Goal: Task Accomplishment & Management: Manage account settings

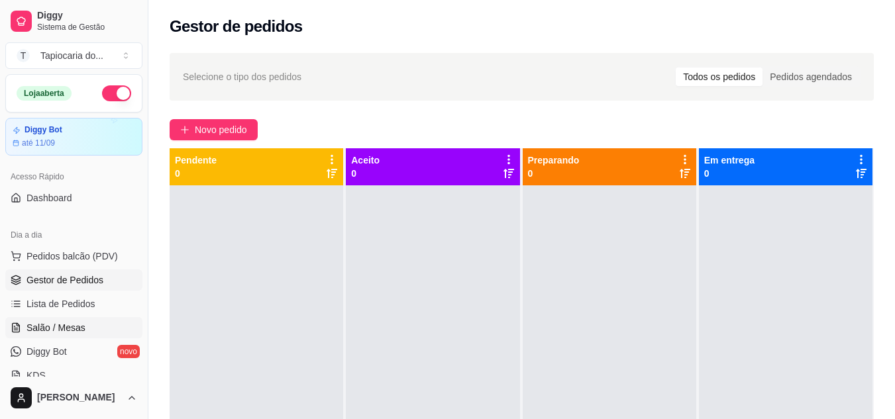
click at [64, 330] on span "Salão / Mesas" at bounding box center [55, 327] width 59 height 13
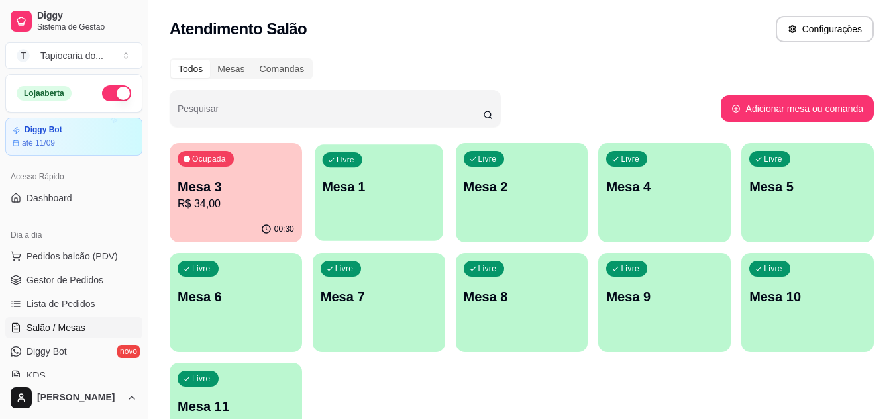
click at [389, 200] on div "Livre Mesa 1" at bounding box center [379, 184] width 129 height 81
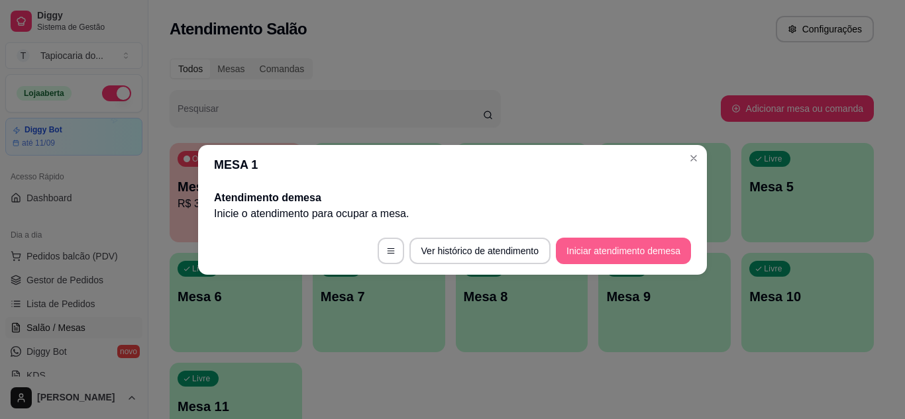
click at [580, 251] on button "Iniciar atendimento de mesa" at bounding box center [623, 251] width 135 height 26
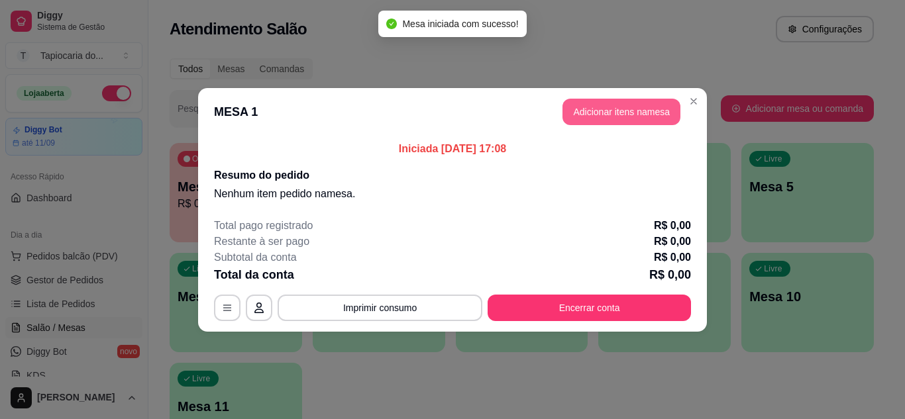
click at [576, 111] on button "Adicionar itens na mesa" at bounding box center [621, 112] width 118 height 26
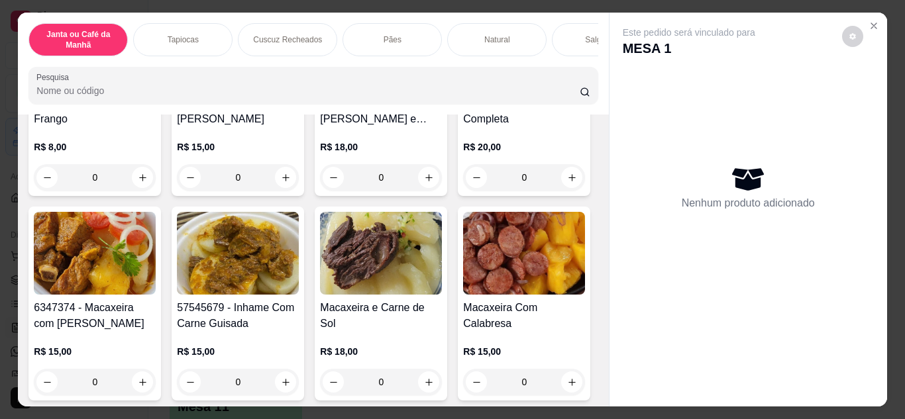
scroll to position [265, 0]
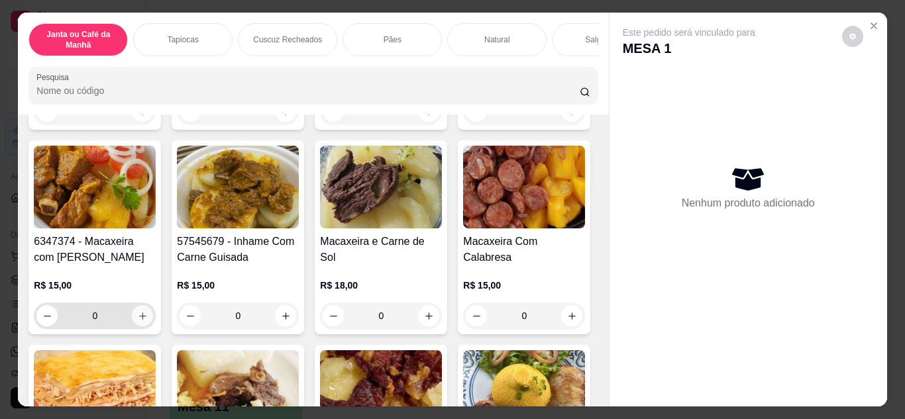
click at [146, 320] on icon "increase-product-quantity" at bounding box center [142, 316] width 7 height 7
type input "1"
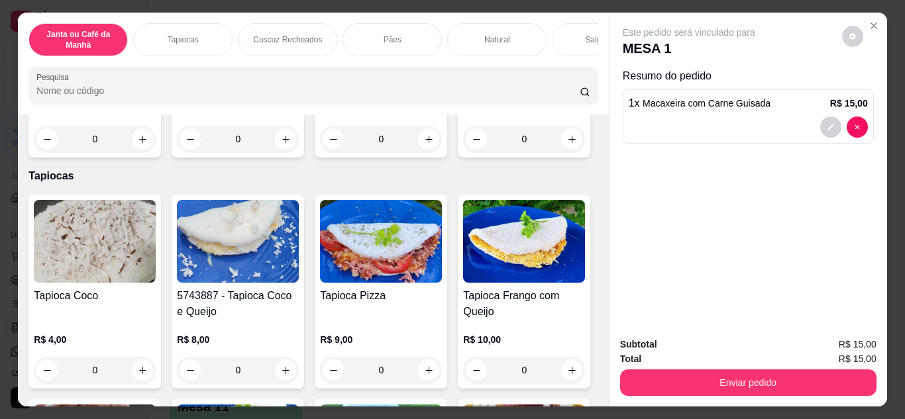
scroll to position [662, 0]
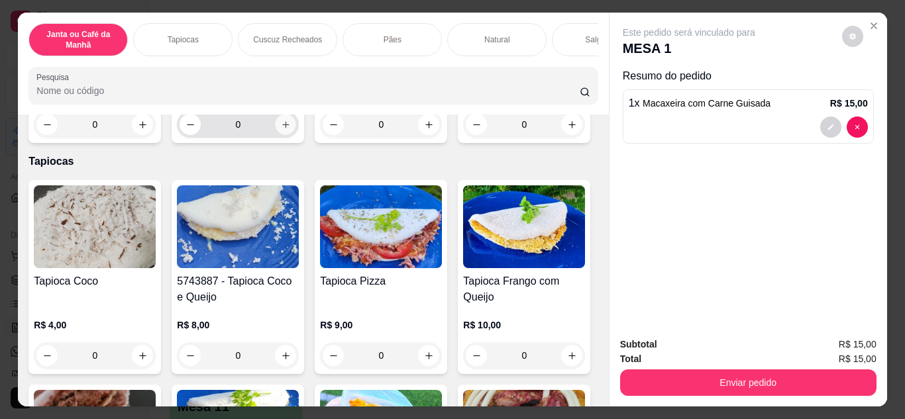
click at [276, 134] on button "increase-product-quantity" at bounding box center [286, 124] width 21 height 21
type input "1"
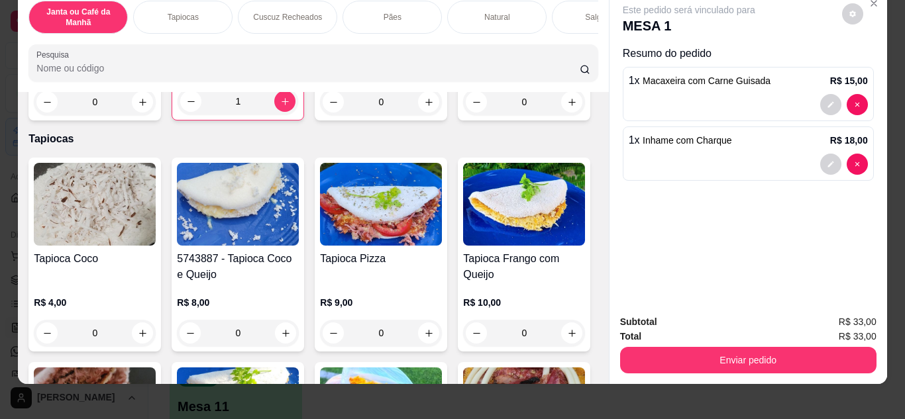
scroll to position [35, 0]
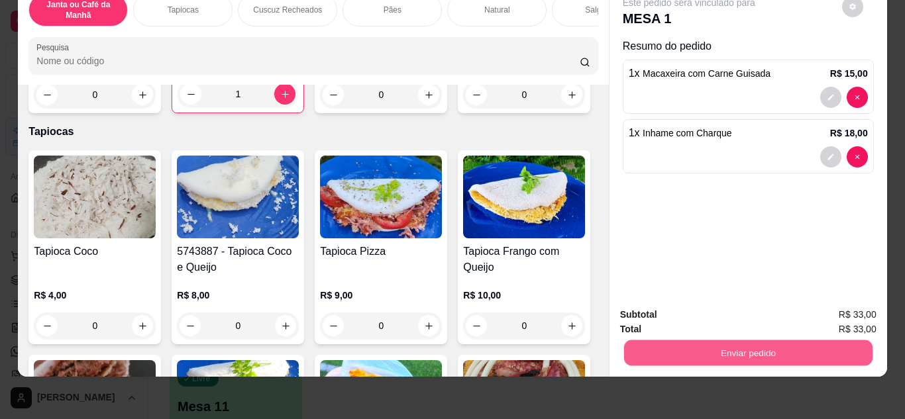
click at [752, 347] on button "Enviar pedido" at bounding box center [747, 353] width 248 height 26
click at [738, 306] on button "Não registrar e enviar pedido" at bounding box center [704, 310] width 134 height 25
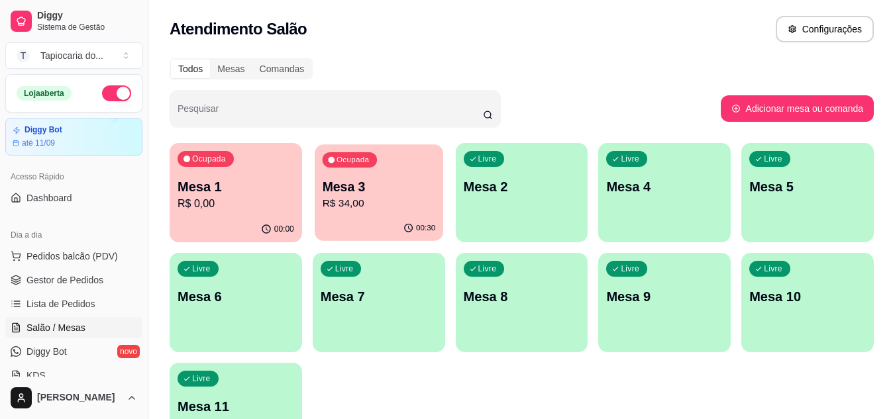
click at [360, 189] on p "Mesa 3" at bounding box center [378, 187] width 113 height 18
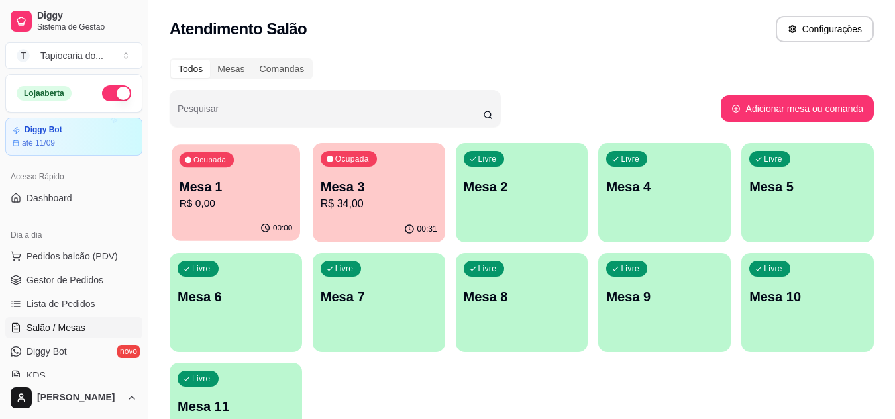
click at [244, 197] on p "R$ 0,00" at bounding box center [236, 203] width 113 height 15
click at [241, 211] on p "R$ 33,00" at bounding box center [236, 203] width 113 height 15
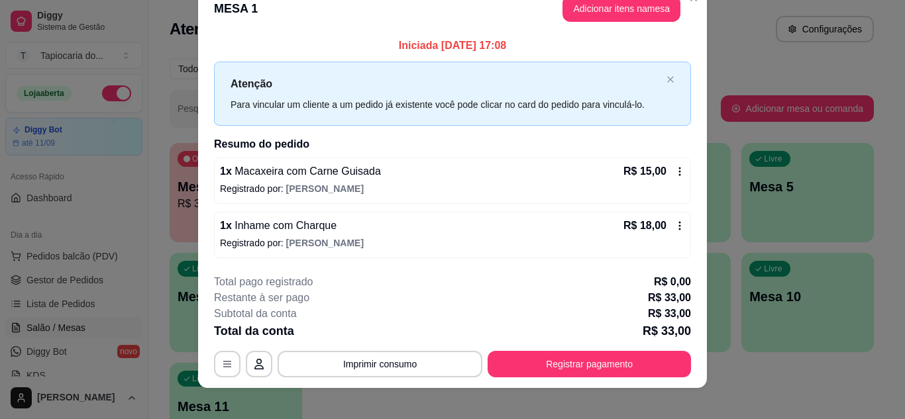
scroll to position [34, 0]
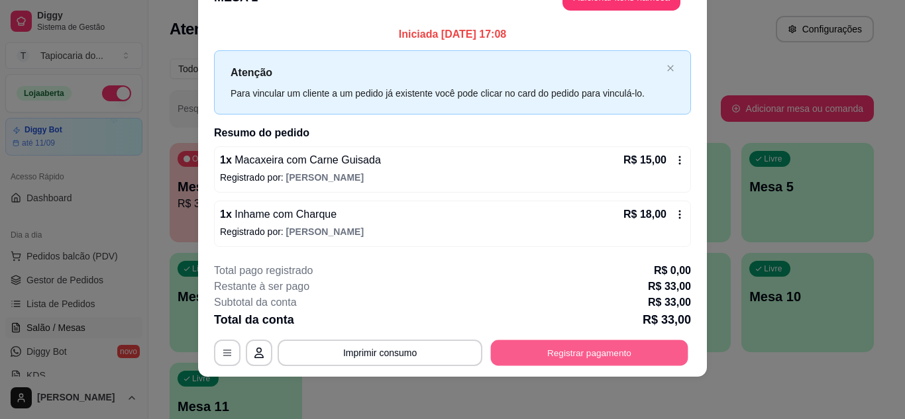
click at [588, 351] on button "Registrar pagamento" at bounding box center [589, 353] width 197 height 26
click at [557, 356] on button "Registrar pagamento" at bounding box center [589, 353] width 197 height 26
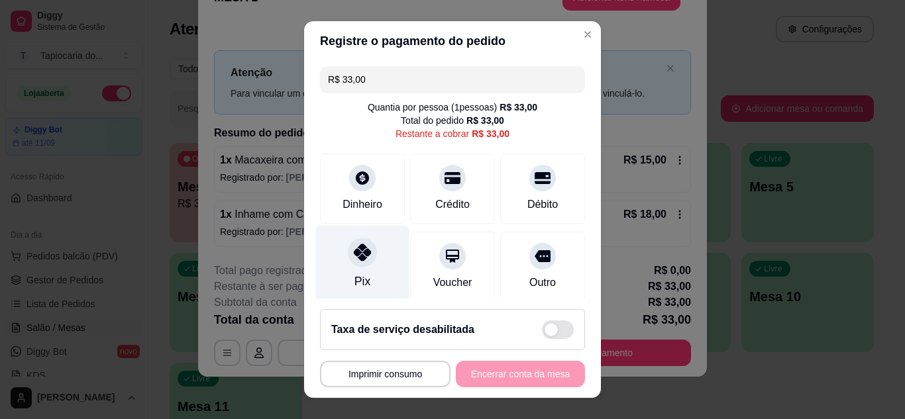
click at [368, 266] on div "Pix" at bounding box center [362, 263] width 93 height 77
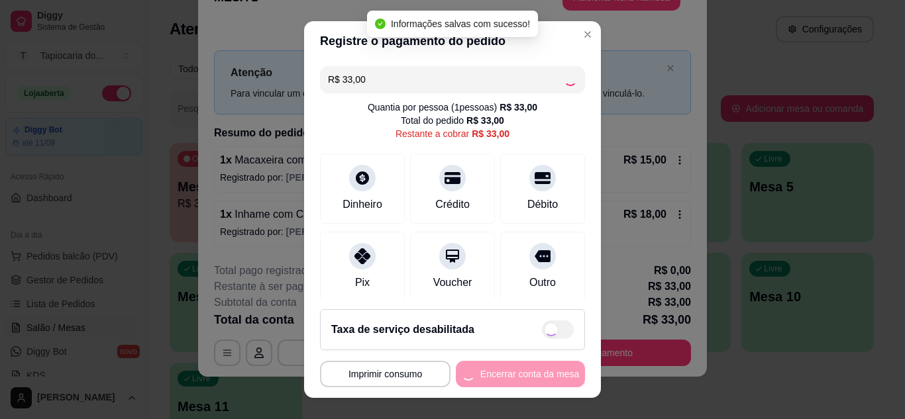
type input "R$ 0,00"
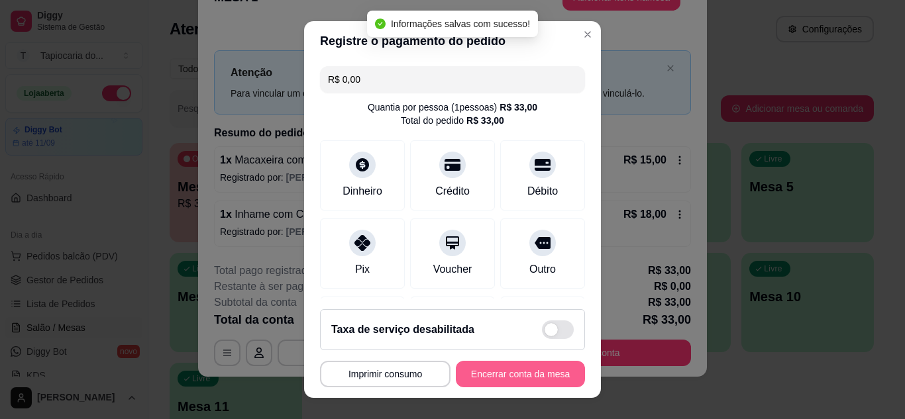
click at [515, 372] on button "Encerrar conta da mesa" at bounding box center [520, 374] width 129 height 26
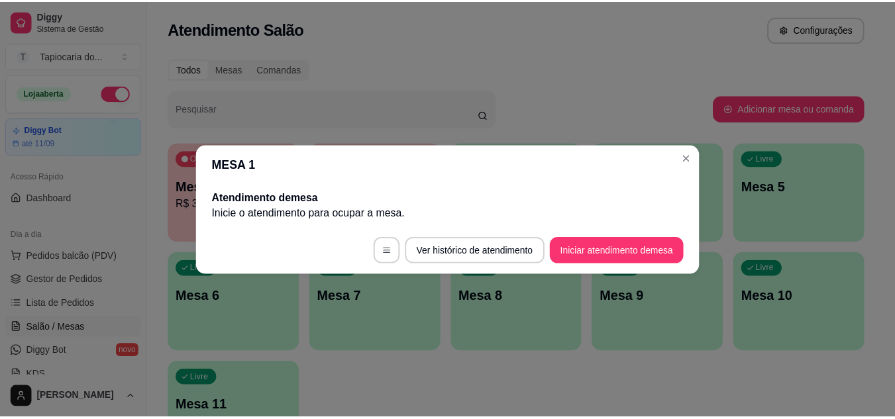
scroll to position [0, 0]
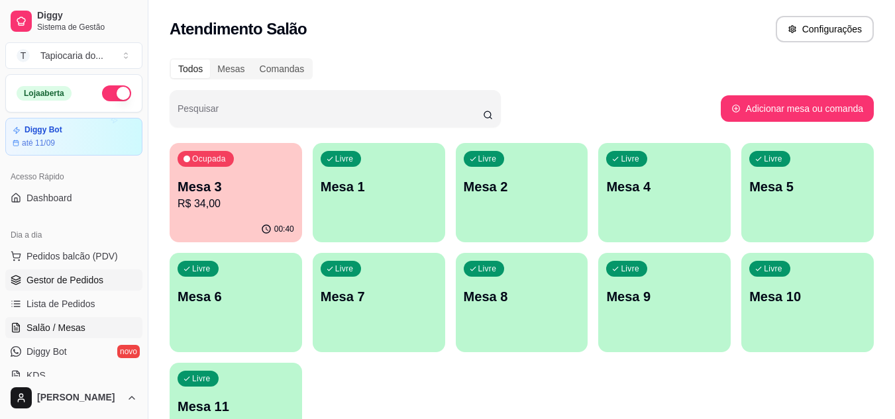
click at [53, 270] on link "Gestor de Pedidos" at bounding box center [73, 280] width 137 height 21
